Goal: Information Seeking & Learning: Check status

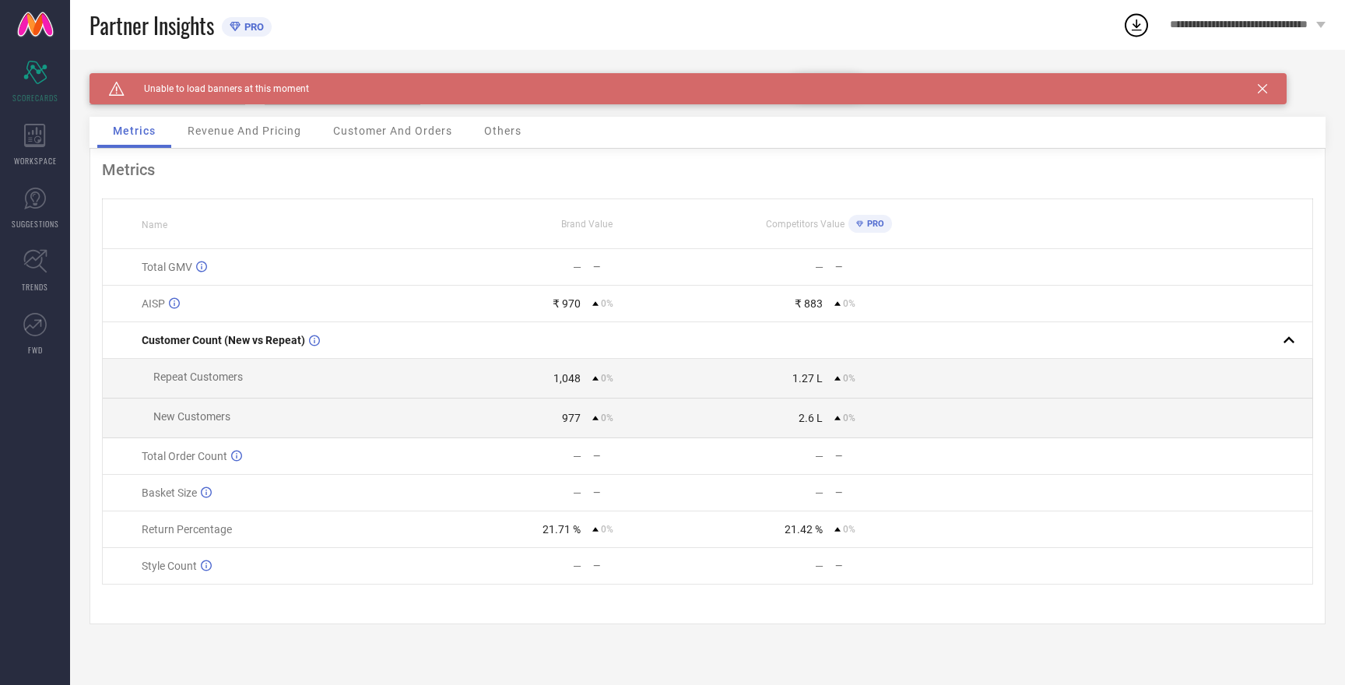
click at [784, 214] on div "Competitors Value PRO" at bounding box center [828, 224] width 241 height 26
click at [1259, 90] on icon at bounding box center [1262, 88] width 9 height 9
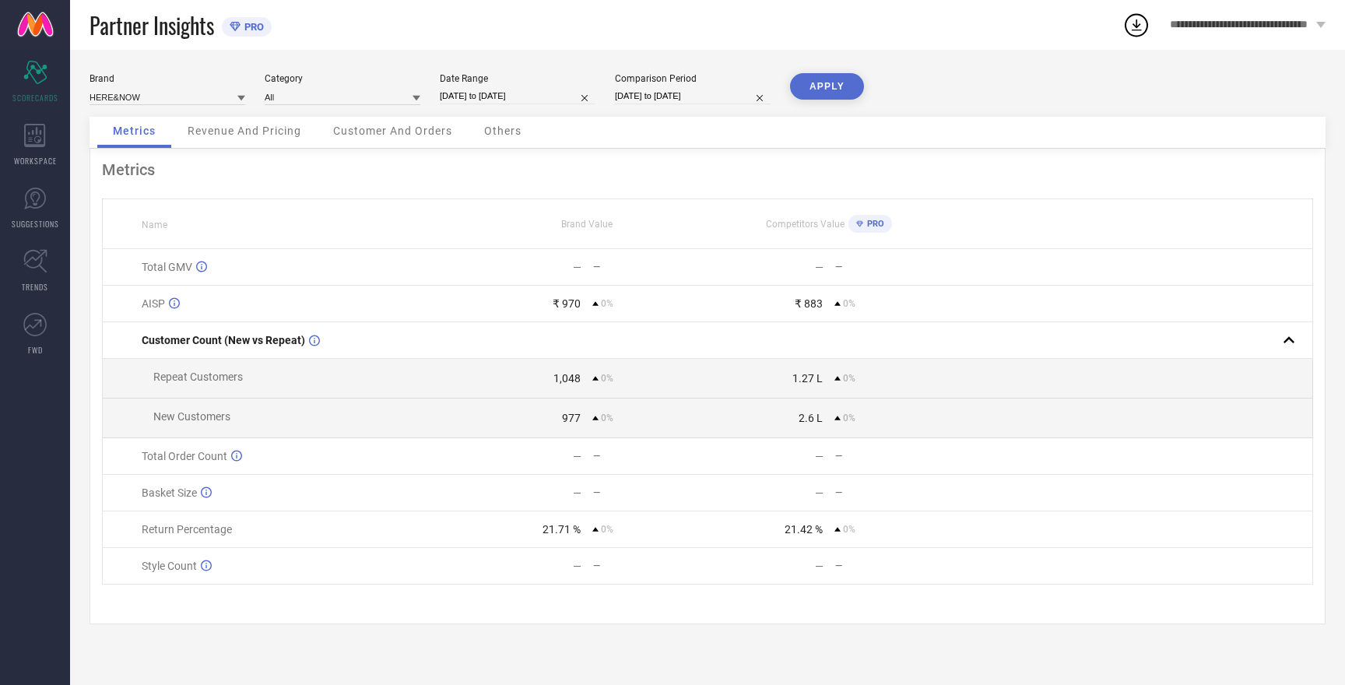
click at [829, 90] on button "APPLY" at bounding box center [827, 86] width 74 height 26
select select "8"
select select "2025"
select select "9"
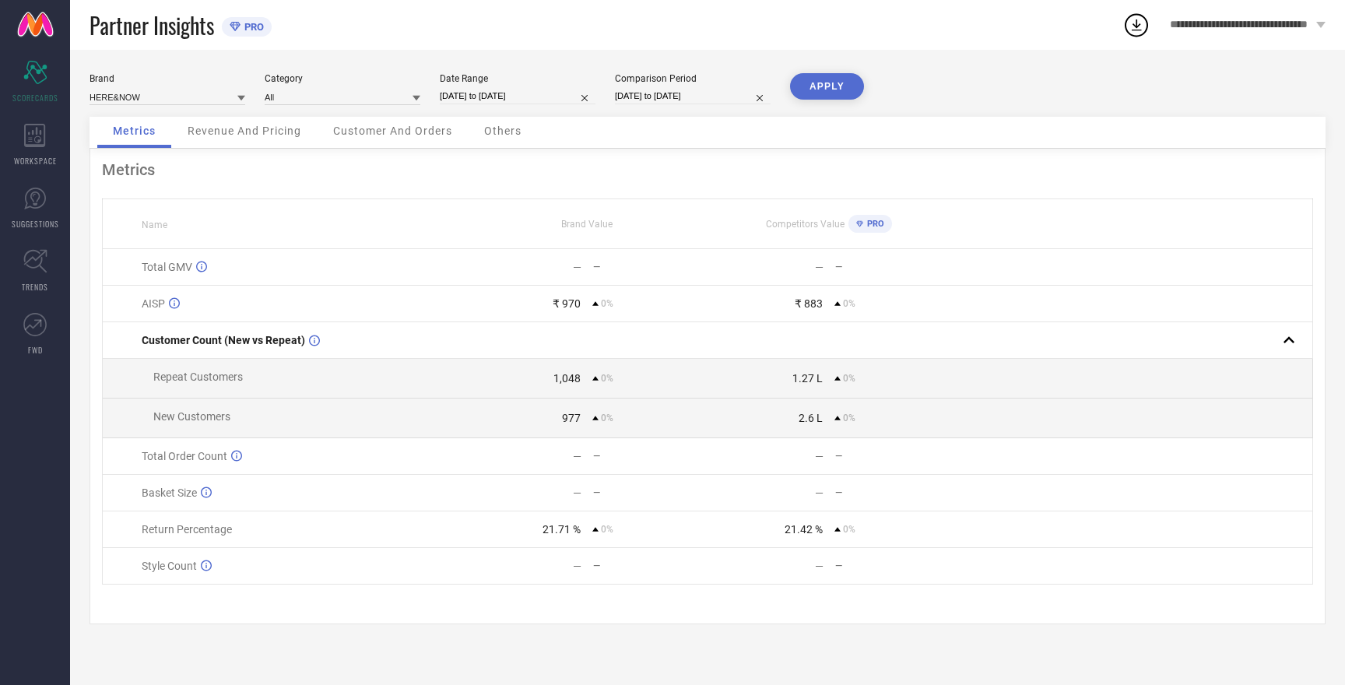
select select "2025"
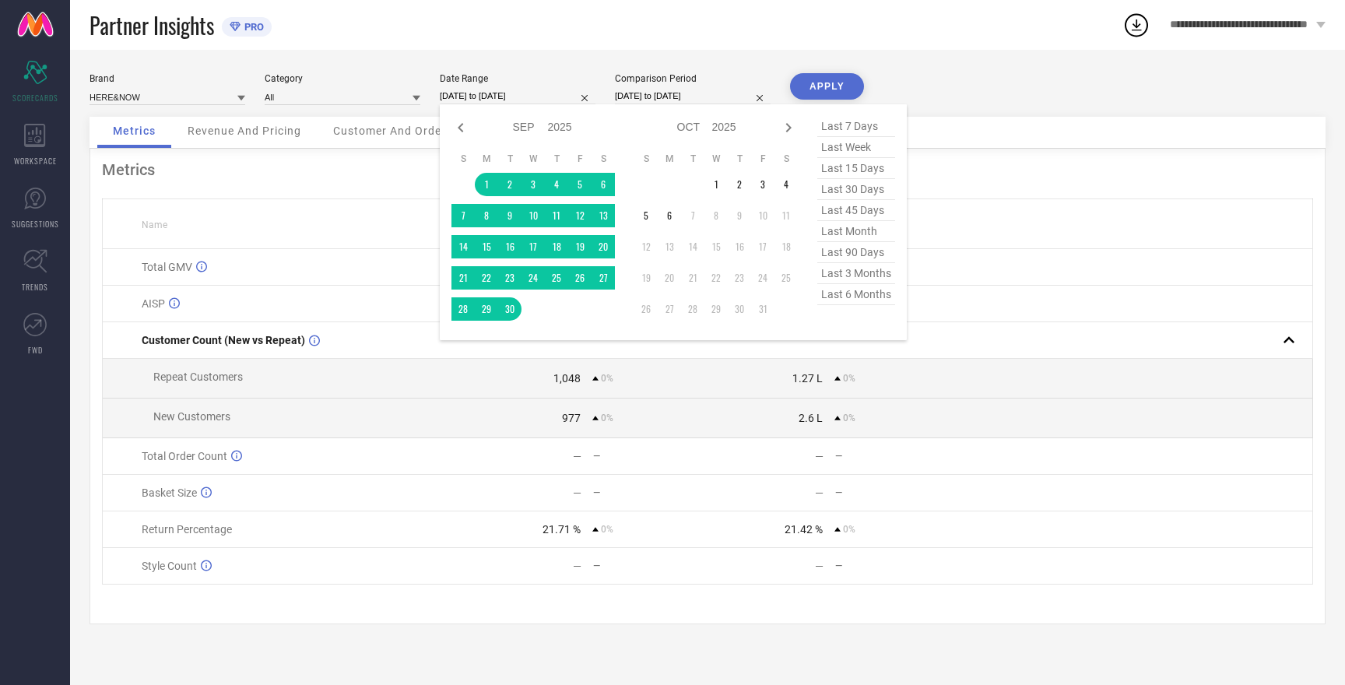
click at [481, 97] on input "[DATE] to [DATE]" at bounding box center [518, 96] width 156 height 16
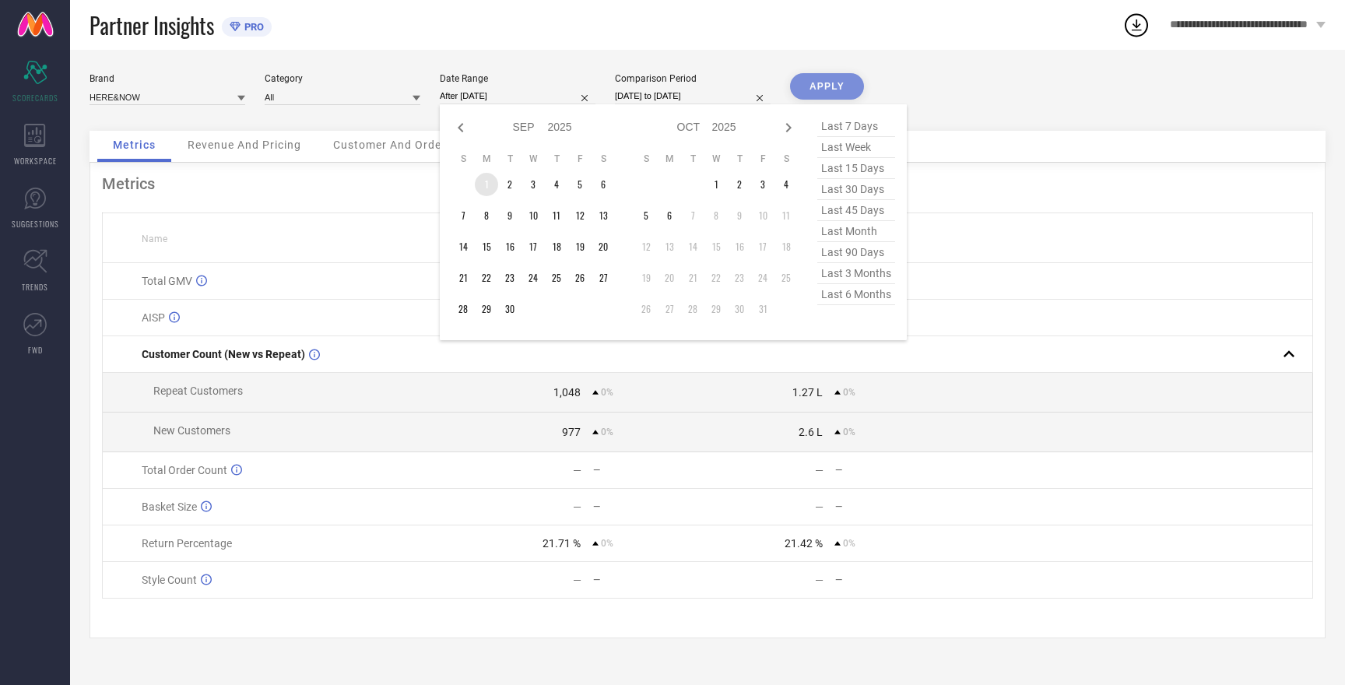
click at [486, 184] on td "1" at bounding box center [486, 184] width 23 height 23
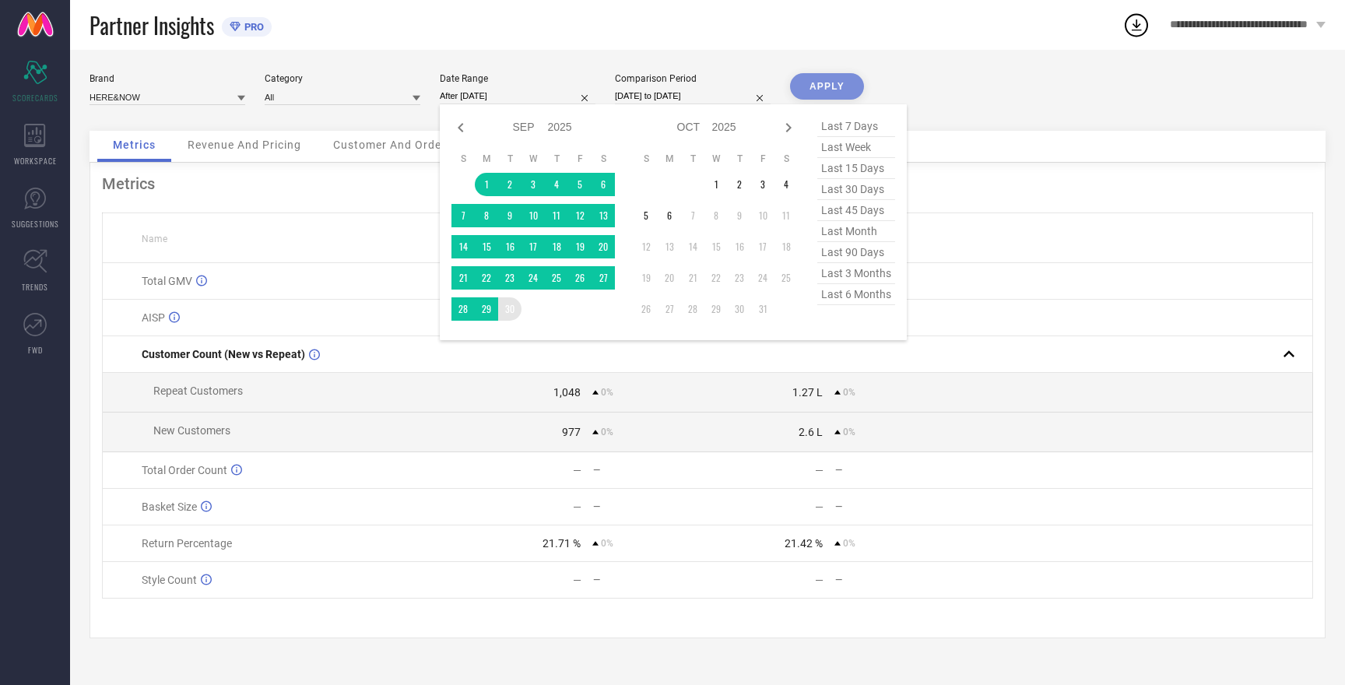
type input "[DATE] to [DATE]"
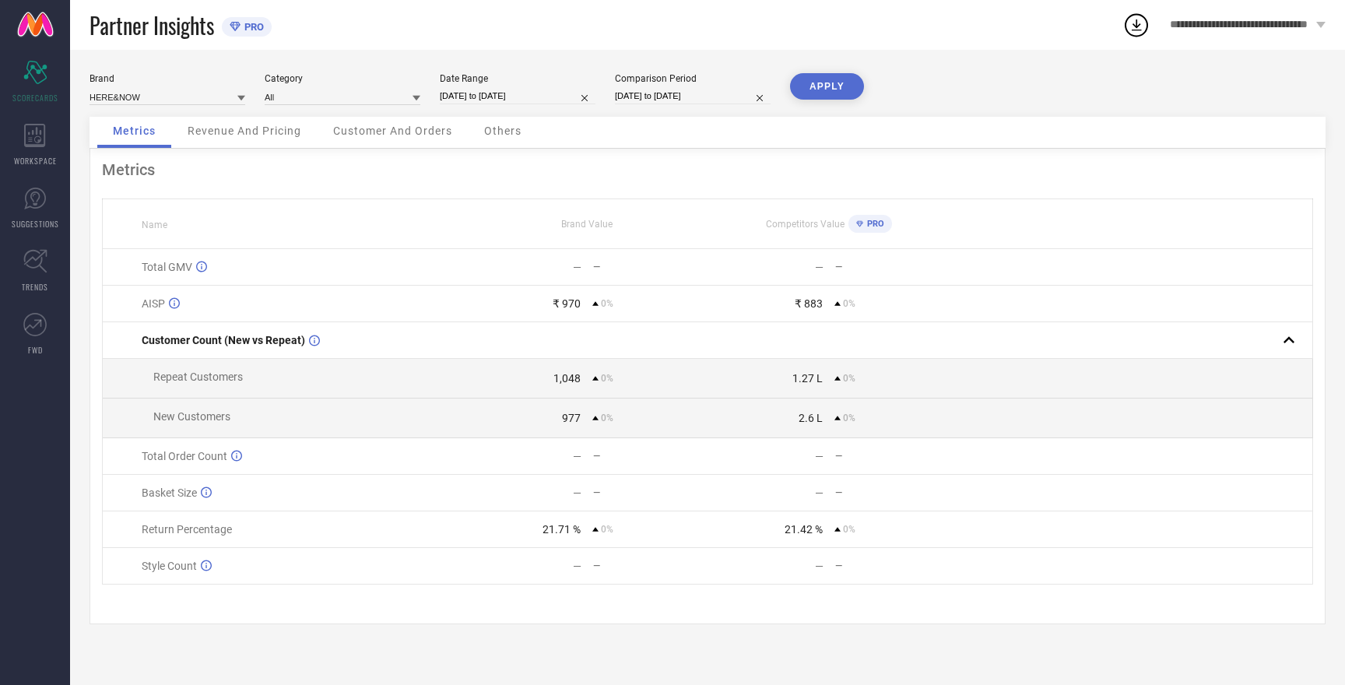
select select "8"
select select "2025"
select select "9"
select select "2025"
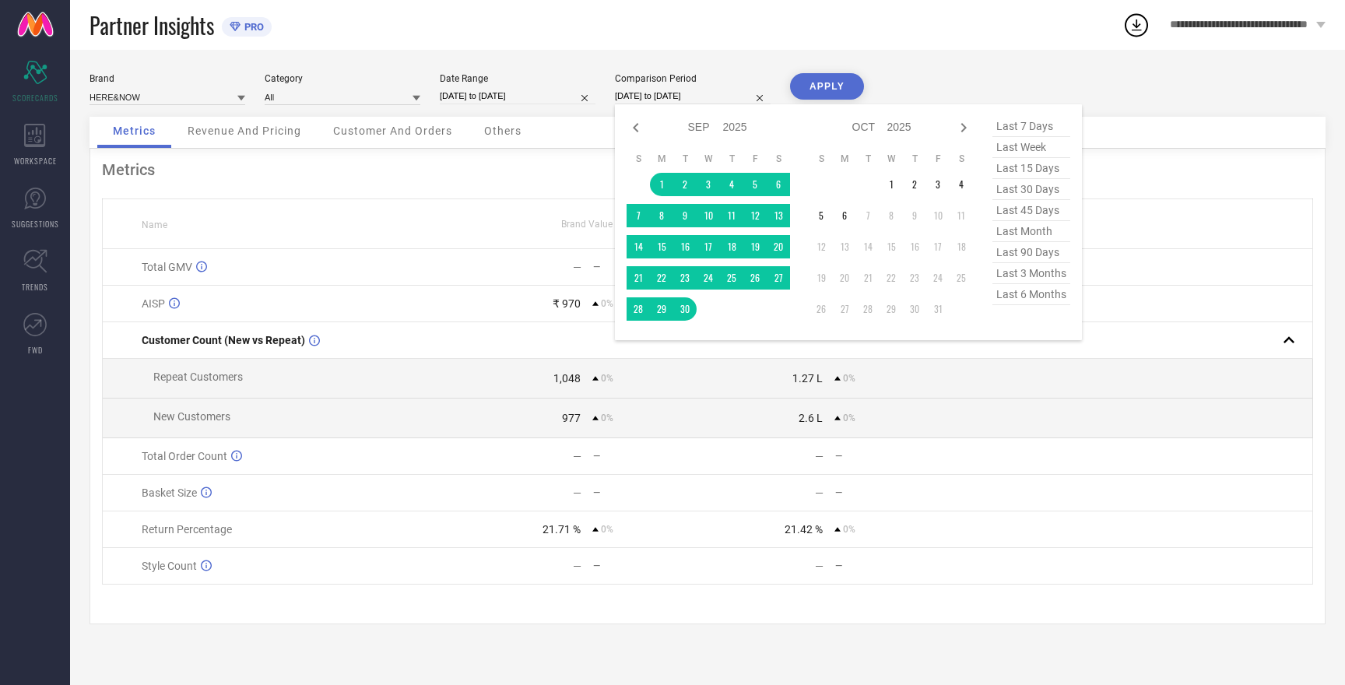
click at [650, 93] on input "[DATE] to [DATE]" at bounding box center [693, 96] width 156 height 16
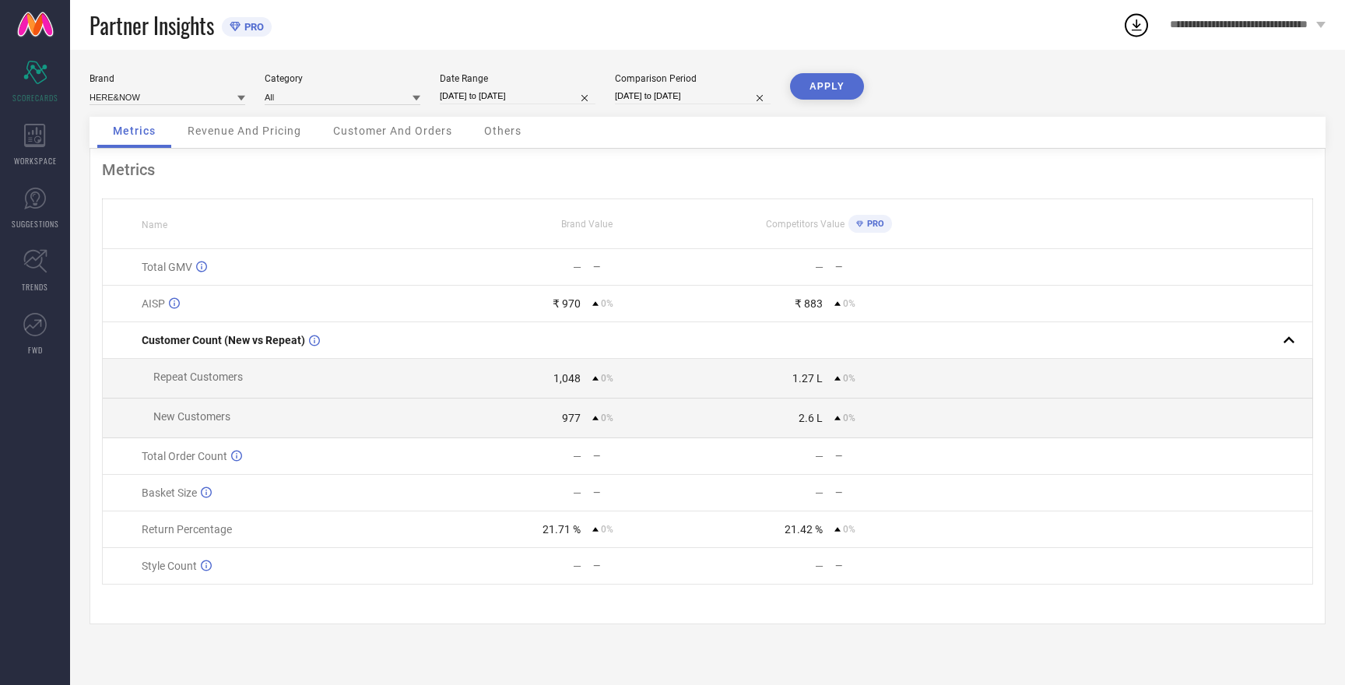
click at [824, 83] on button "APPLY" at bounding box center [827, 86] width 74 height 26
click at [135, 93] on input at bounding box center [168, 97] width 156 height 16
click at [148, 142] on span "MAST & HARBOUR" at bounding box center [135, 144] width 77 height 11
type input "All"
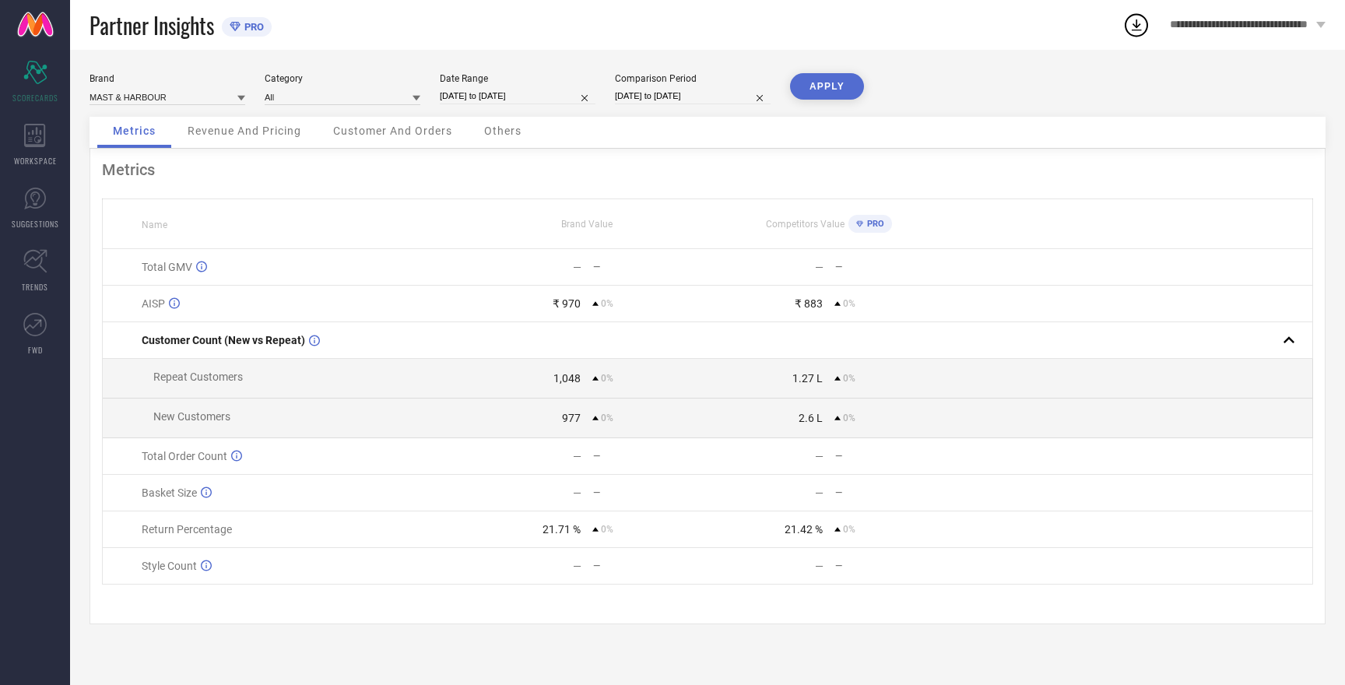
click at [816, 86] on button "APPLY" at bounding box center [827, 86] width 74 height 26
click at [153, 94] on input at bounding box center [168, 97] width 156 height 16
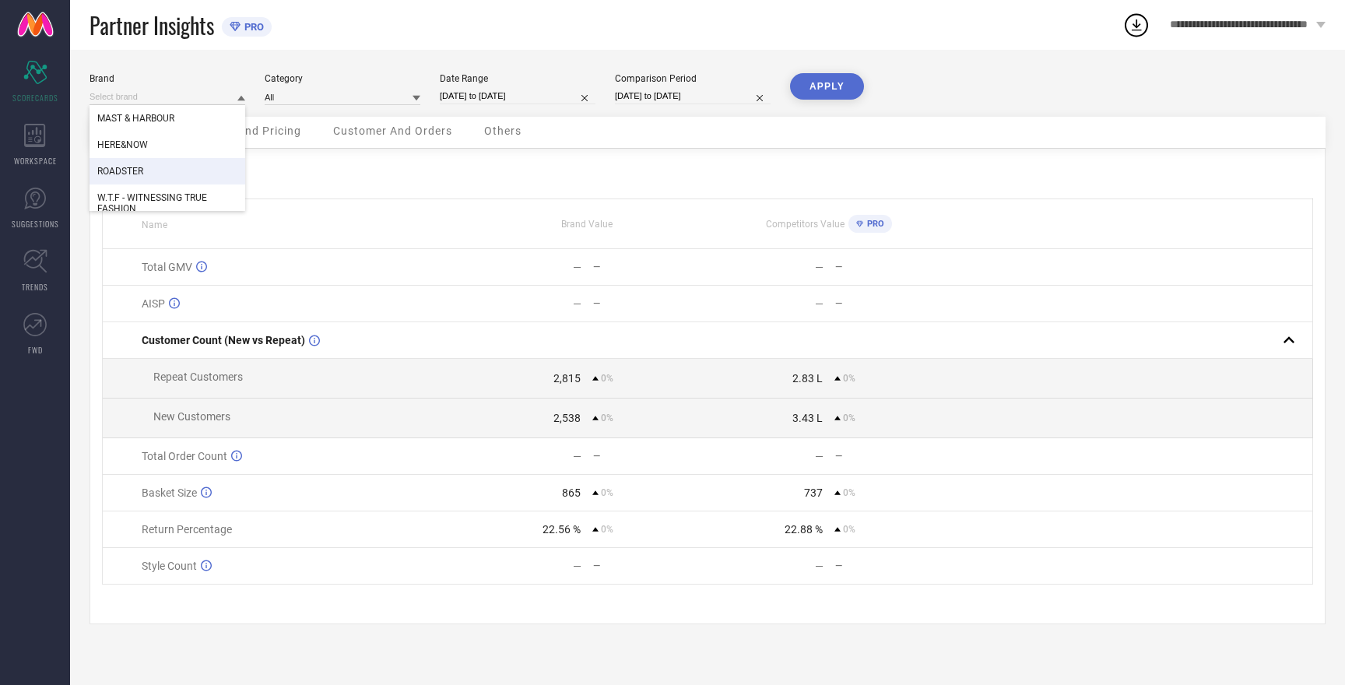
click at [143, 169] on span "ROADSTER" at bounding box center [120, 171] width 46 height 11
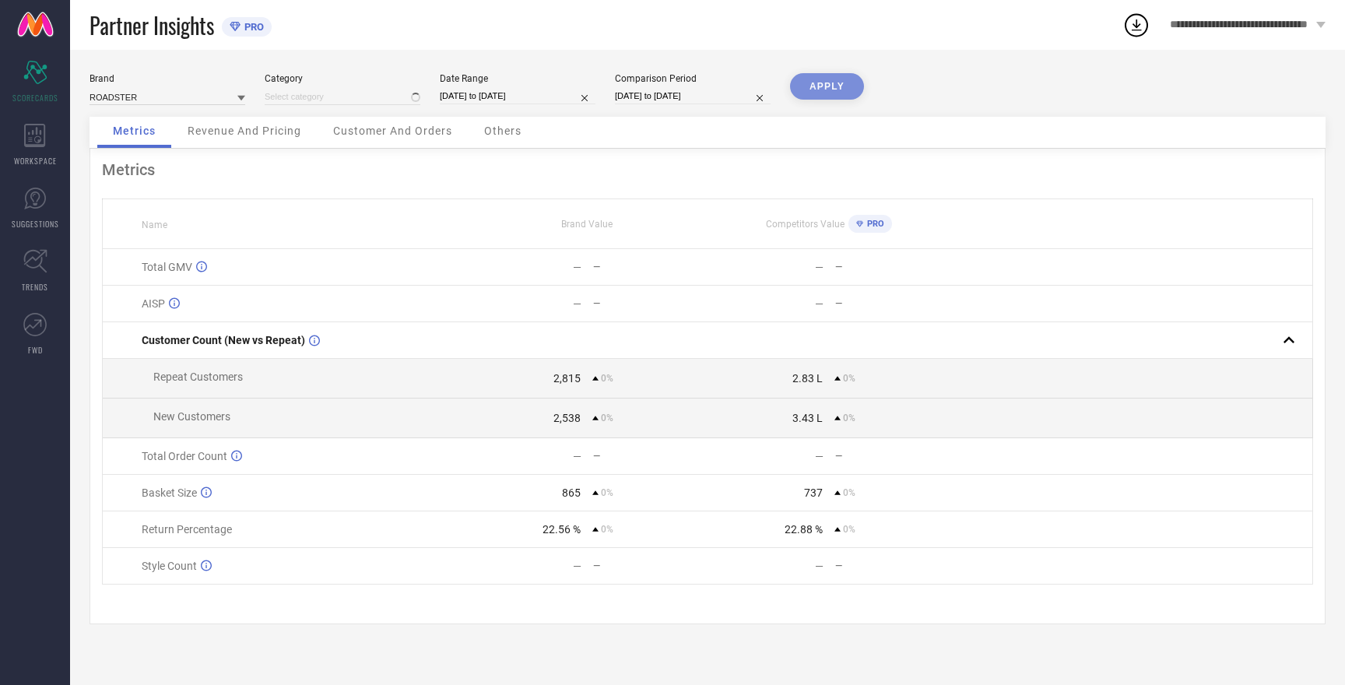
type input "All"
click at [811, 83] on button "APPLY" at bounding box center [827, 86] width 74 height 26
click at [813, 87] on button "APPLY" at bounding box center [827, 86] width 74 height 26
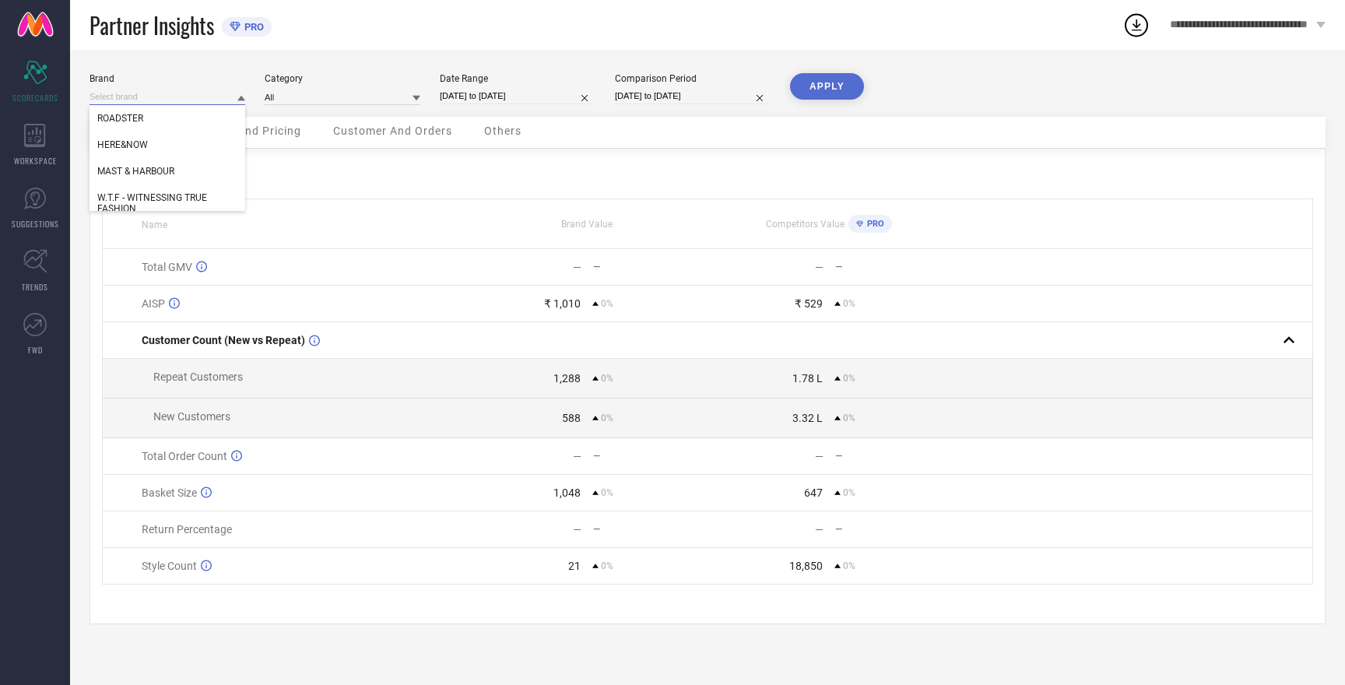
click at [129, 98] on input at bounding box center [168, 97] width 156 height 16
click at [155, 202] on span "W.T.F - WITNESSING TRUE FASHION" at bounding box center [167, 203] width 140 height 22
type input "All"
click at [821, 85] on button "APPLY" at bounding box center [827, 86] width 74 height 26
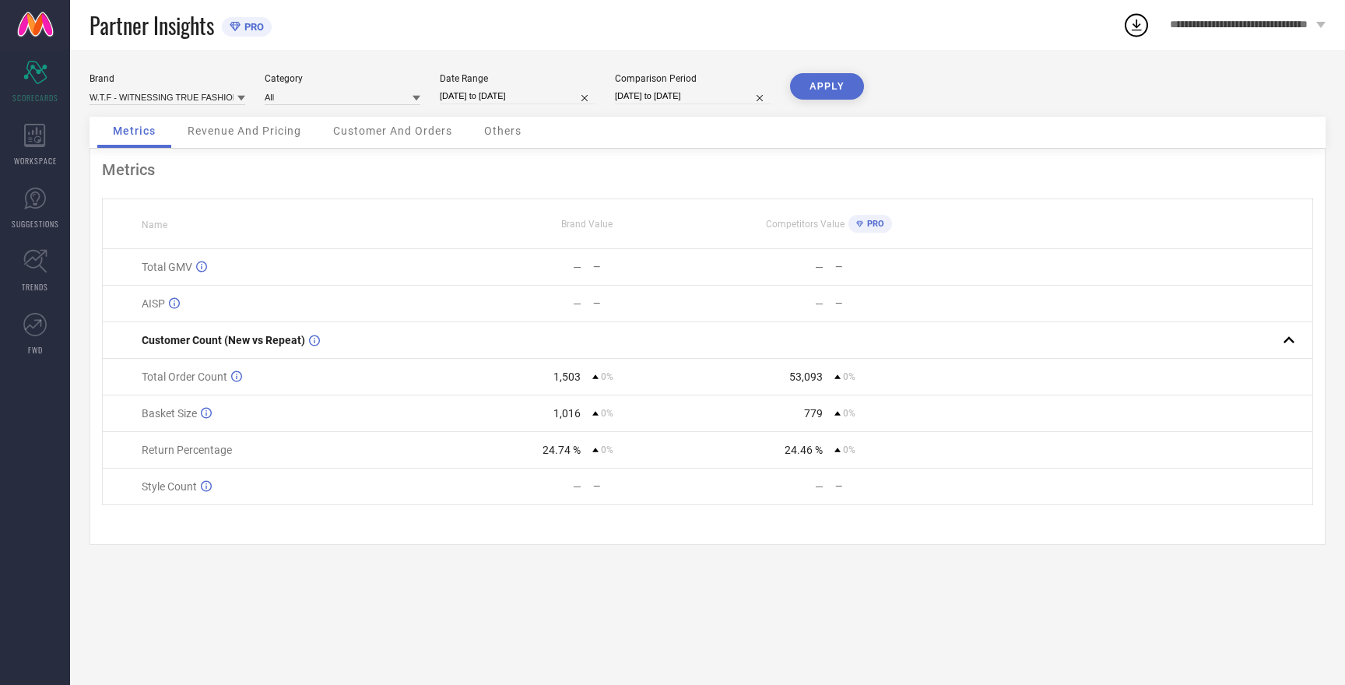
click at [821, 85] on button "APPLY" at bounding box center [827, 86] width 74 height 26
click at [169, 94] on input at bounding box center [168, 97] width 156 height 16
click at [139, 160] on span "HERE&NOW" at bounding box center [122, 155] width 51 height 11
type input "All"
click at [830, 87] on button "APPLY" at bounding box center [827, 86] width 74 height 26
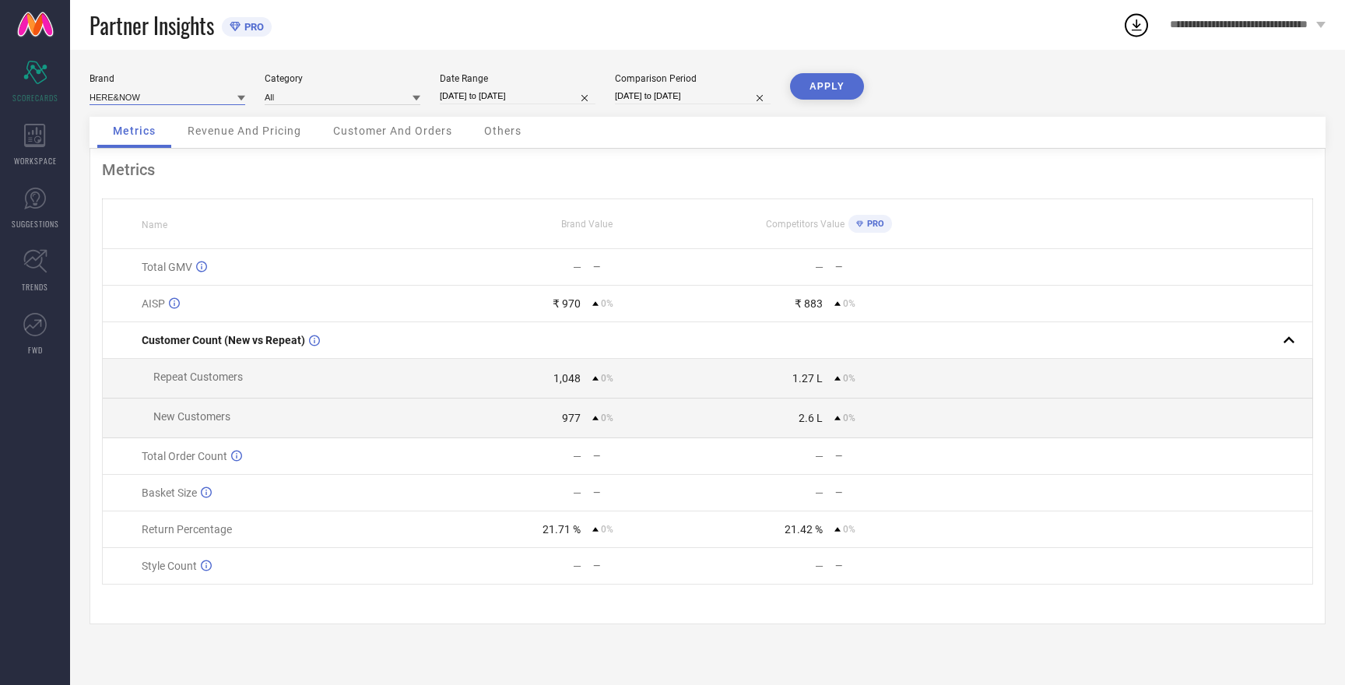
click at [114, 99] on input at bounding box center [168, 97] width 156 height 16
click at [122, 178] on div "ROADSTER" at bounding box center [168, 171] width 156 height 26
type input "All"
click at [815, 88] on button "APPLY" at bounding box center [827, 86] width 74 height 26
click at [115, 93] on input at bounding box center [168, 97] width 156 height 16
